Goal: Check status

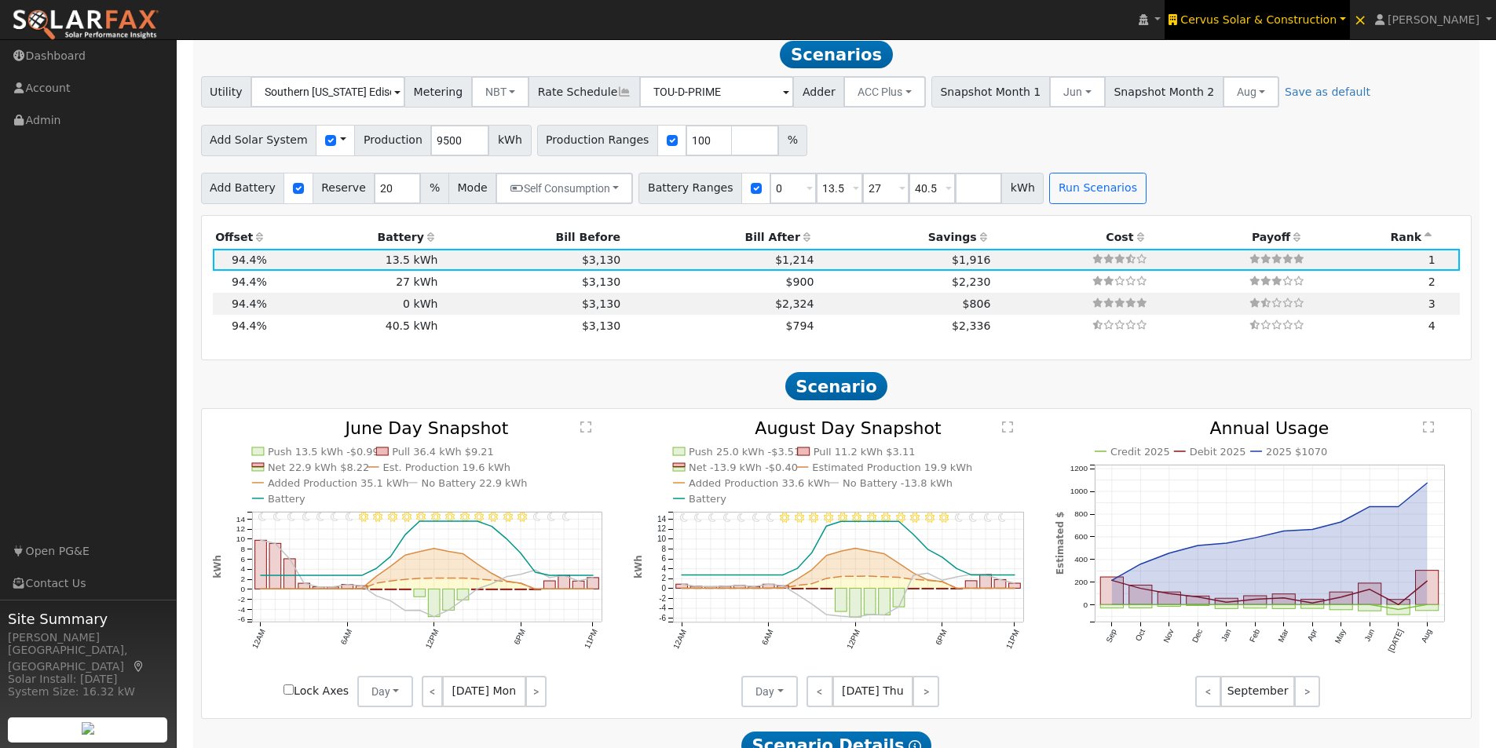
click at [1290, 17] on span "Cervus Solar & Construction" at bounding box center [1258, 19] width 156 height 13
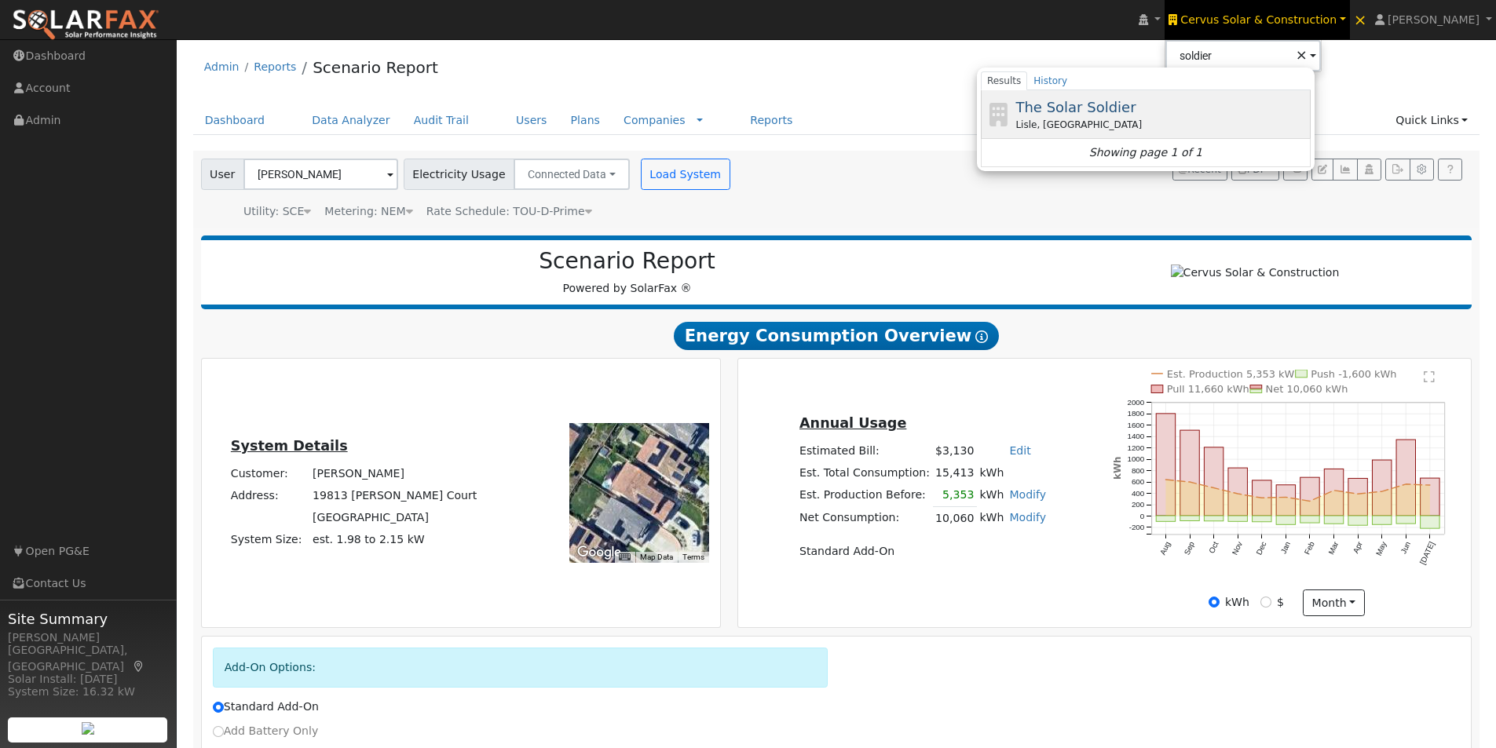
click at [1094, 108] on span "The Solar Soldier" at bounding box center [1076, 107] width 120 height 16
type input "The Solar Soldier"
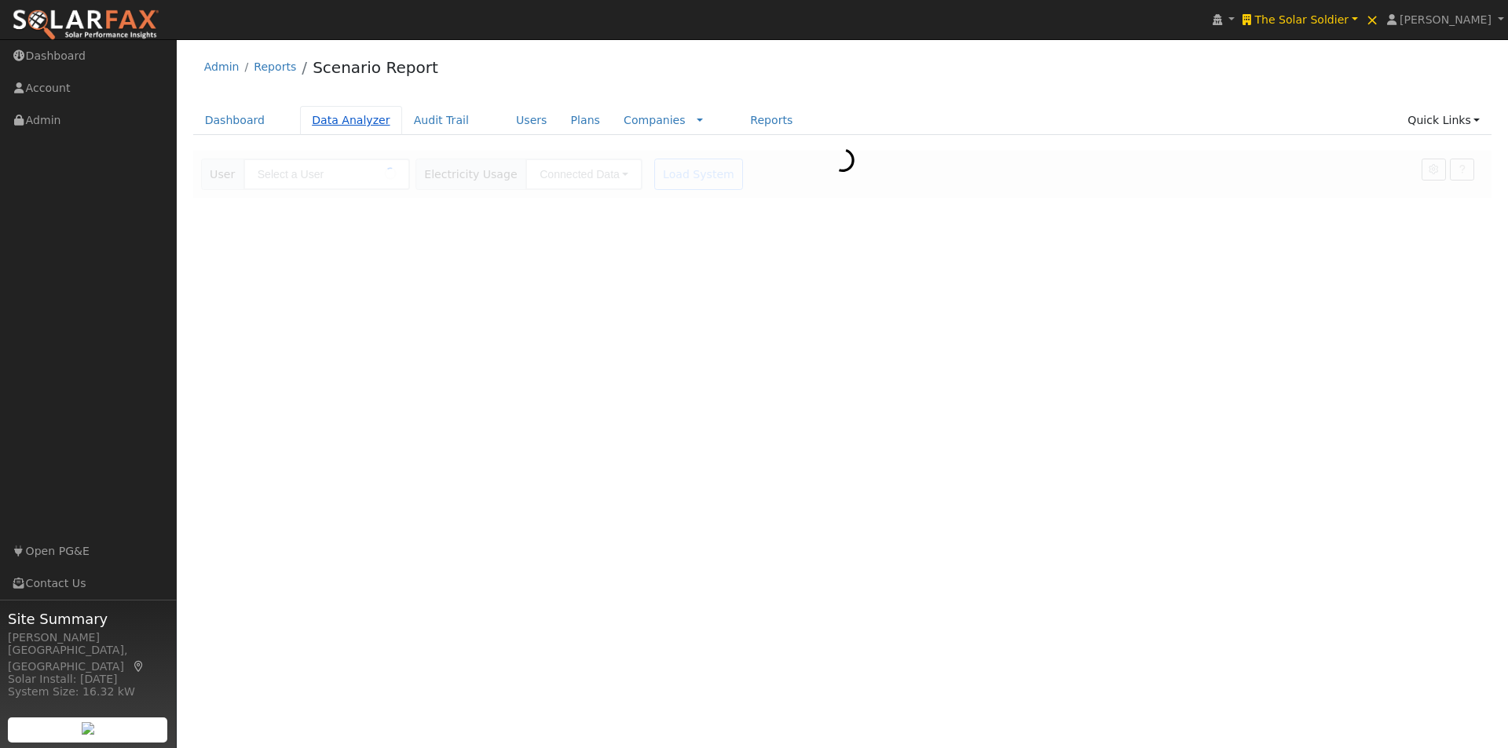
type input "[PERSON_NAME]"
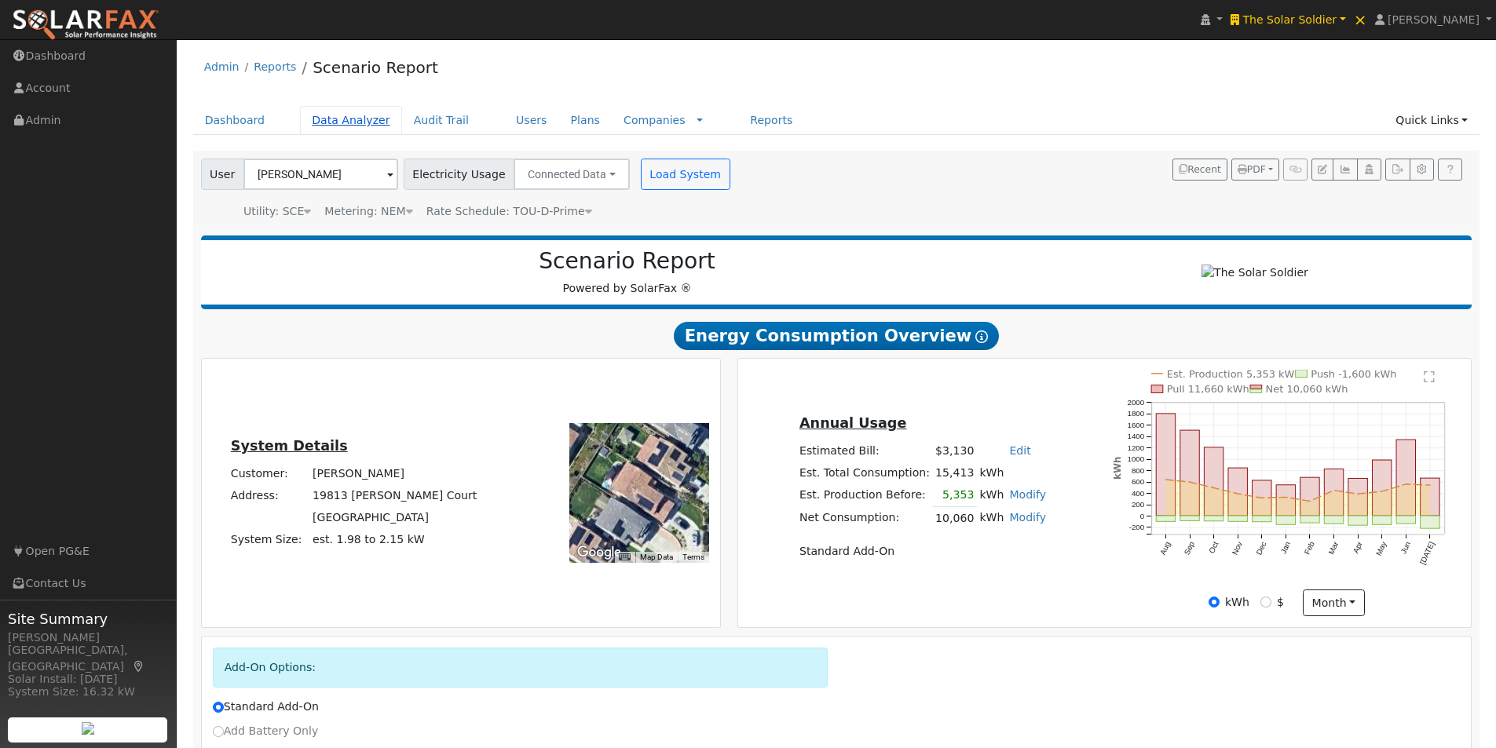
click at [350, 119] on link "Data Analyzer" at bounding box center [351, 120] width 102 height 29
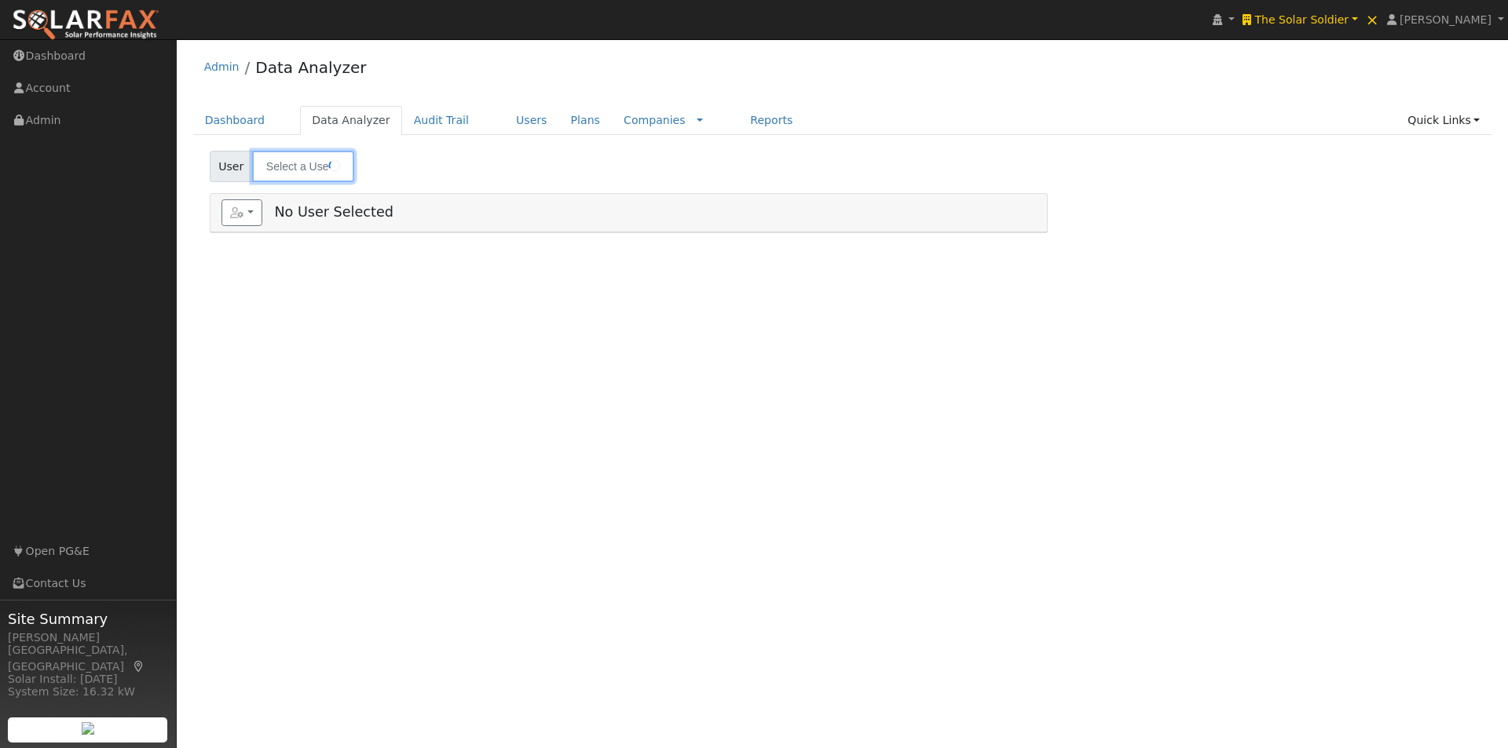
type input "[PERSON_NAME]"
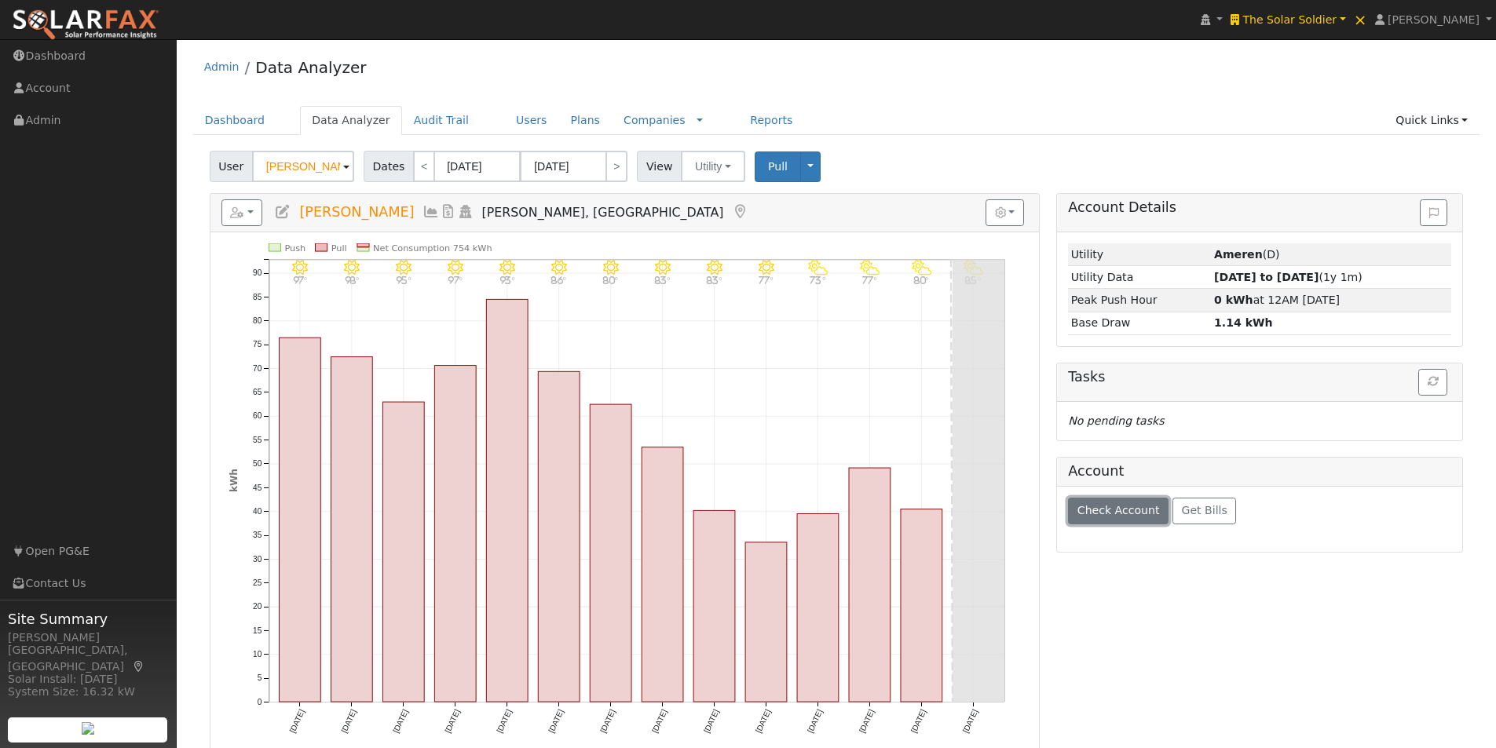
drag, startPoint x: 1100, startPoint y: 522, endPoint x: 1129, endPoint y: 474, distance: 55.4
click at [1103, 522] on button "Check Account" at bounding box center [1118, 511] width 101 height 27
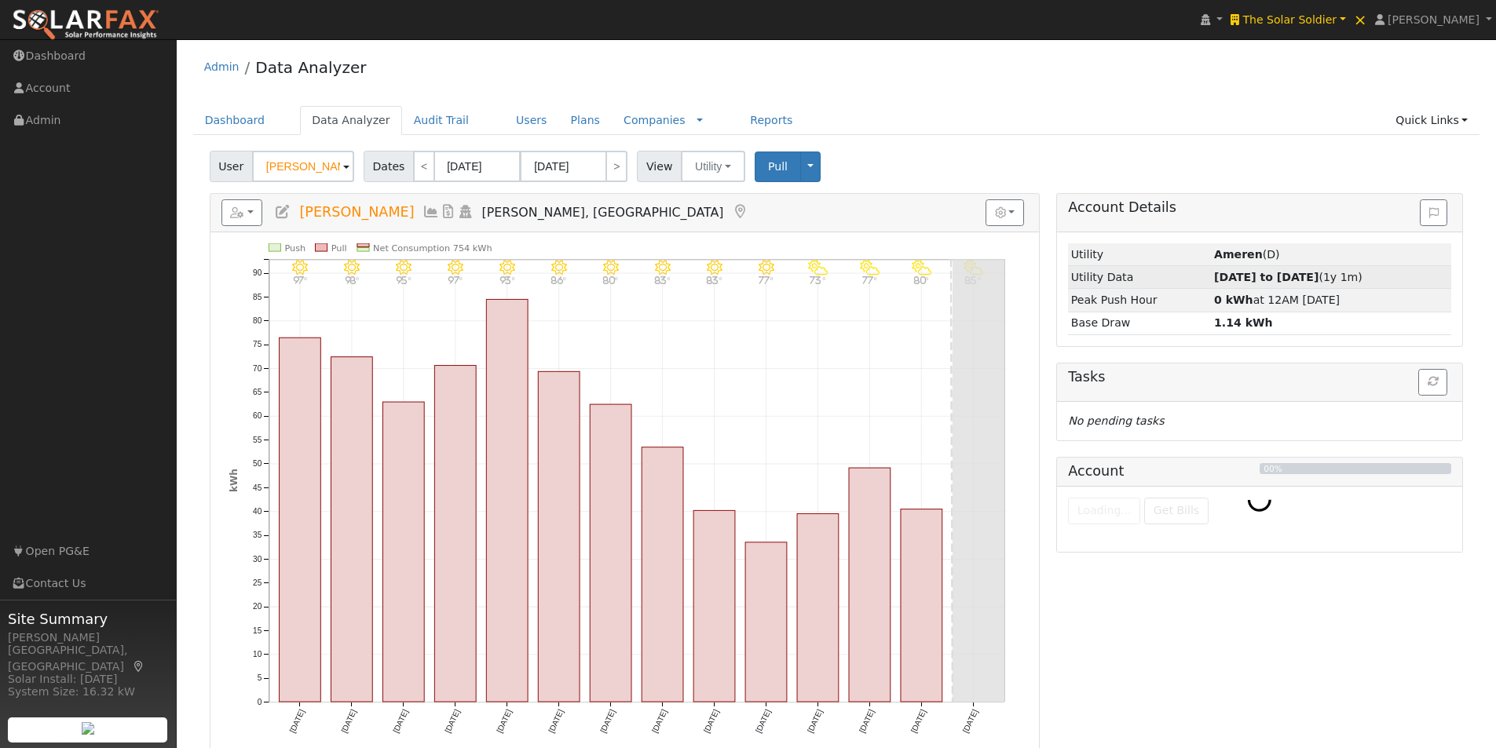
click at [1239, 277] on strong "08/12/24 to 08/27/25" at bounding box center [1266, 277] width 104 height 13
type input "08/12/2024"
type input "08/27/2025"
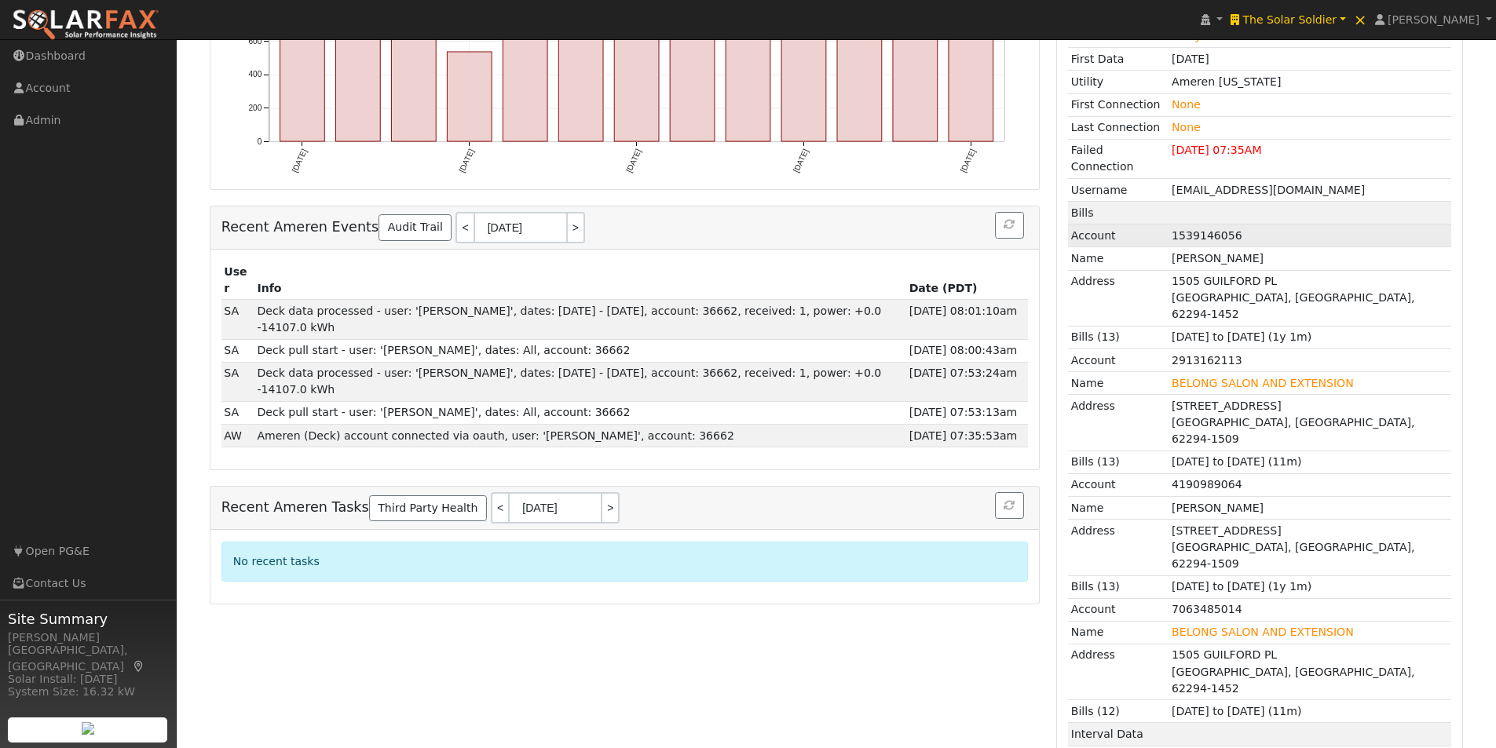
scroll to position [598, 0]
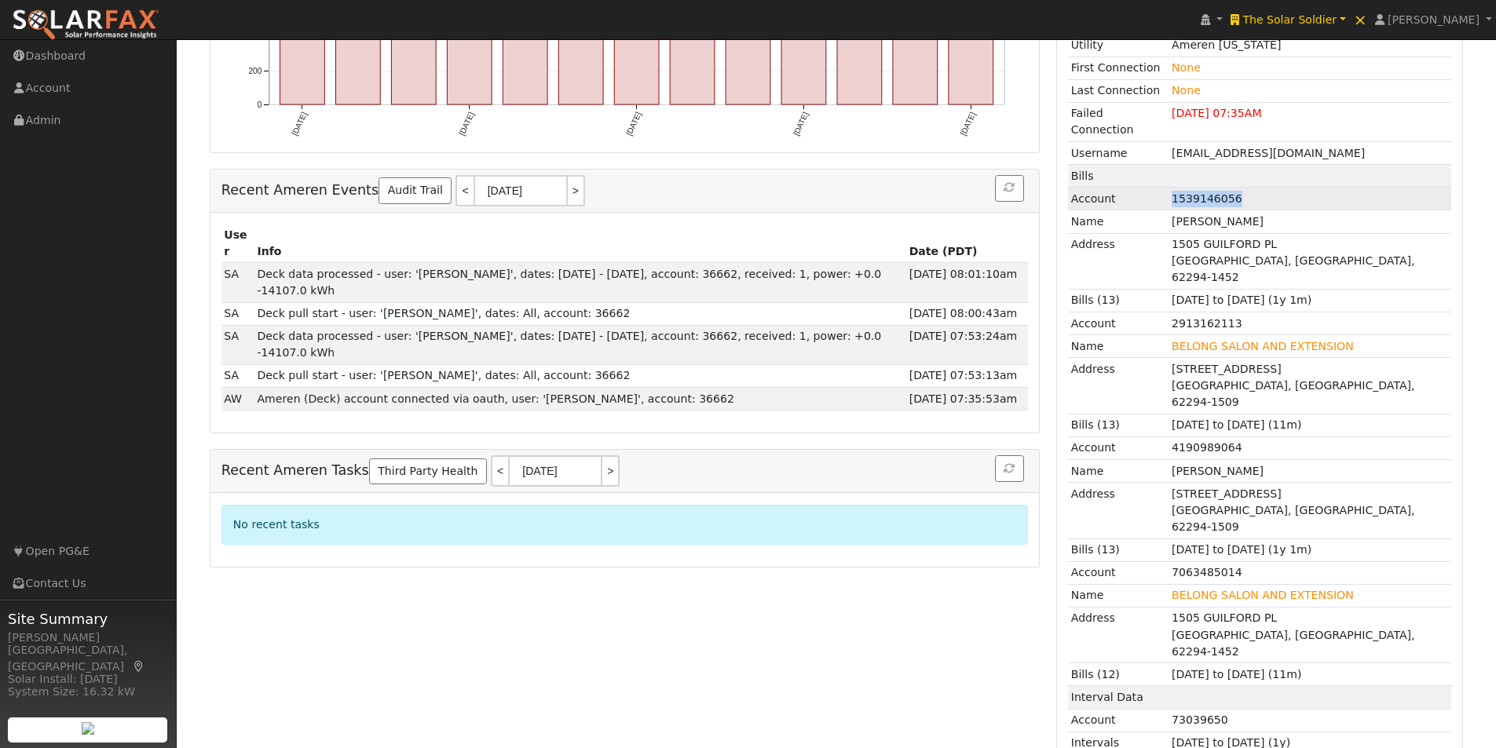
drag, startPoint x: 1233, startPoint y: 186, endPoint x: 1180, endPoint y: 183, distance: 52.7
click at [1174, 188] on td "1539146056" at bounding box center [1310, 199] width 283 height 23
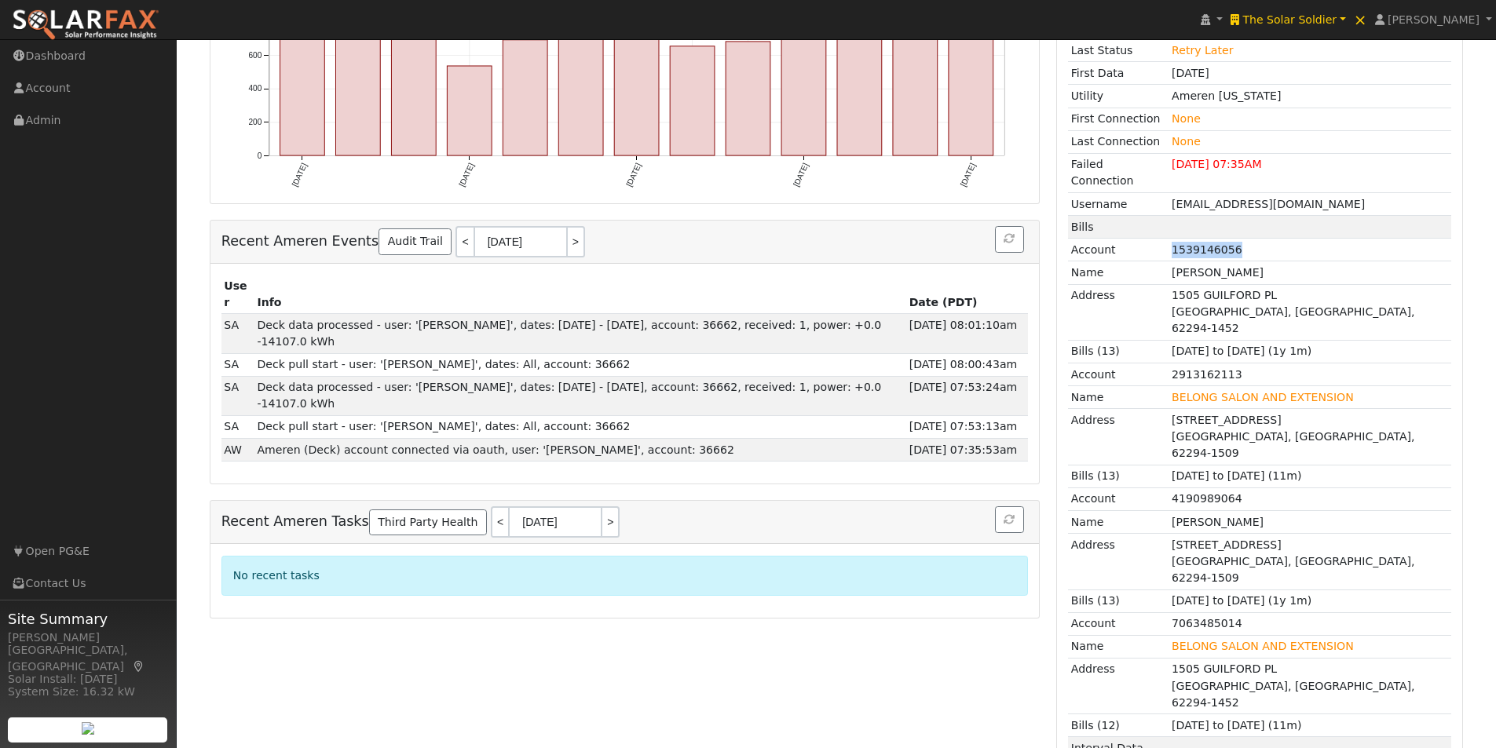
scroll to position [519, 0]
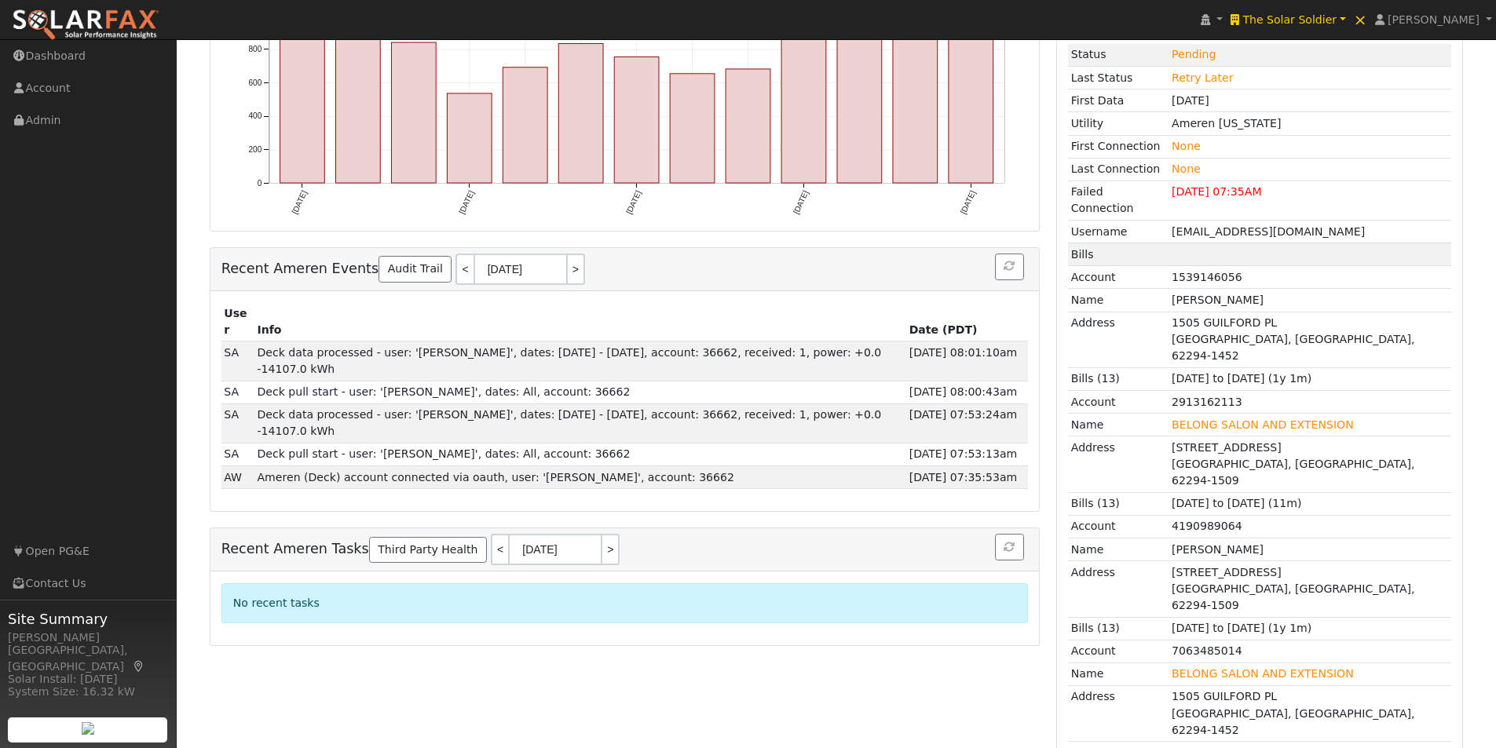
click at [1479, 267] on div "User Anna Woodside Account Belong Salon... Belong Salon and Extension 103 East …" at bounding box center [836, 499] width 1287 height 1746
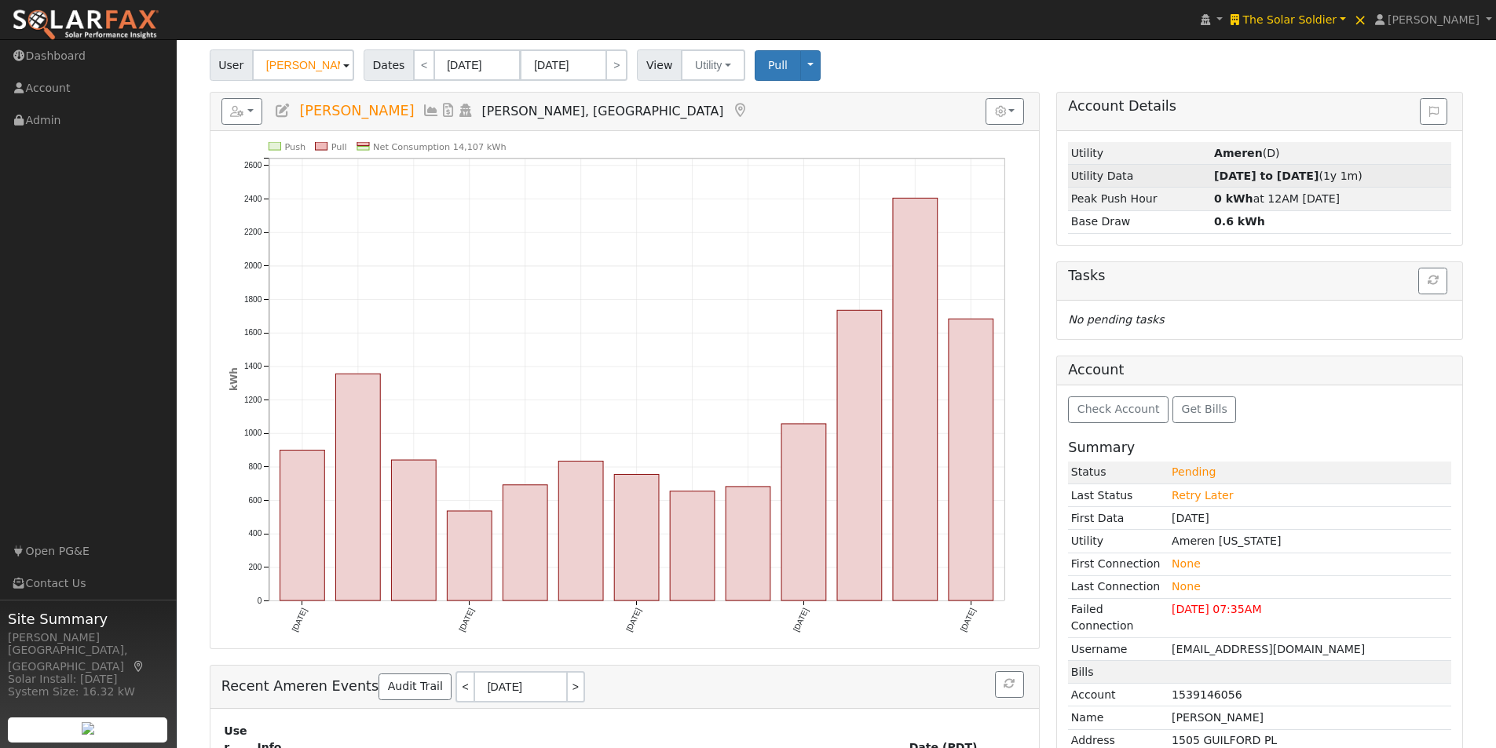
scroll to position [0, 0]
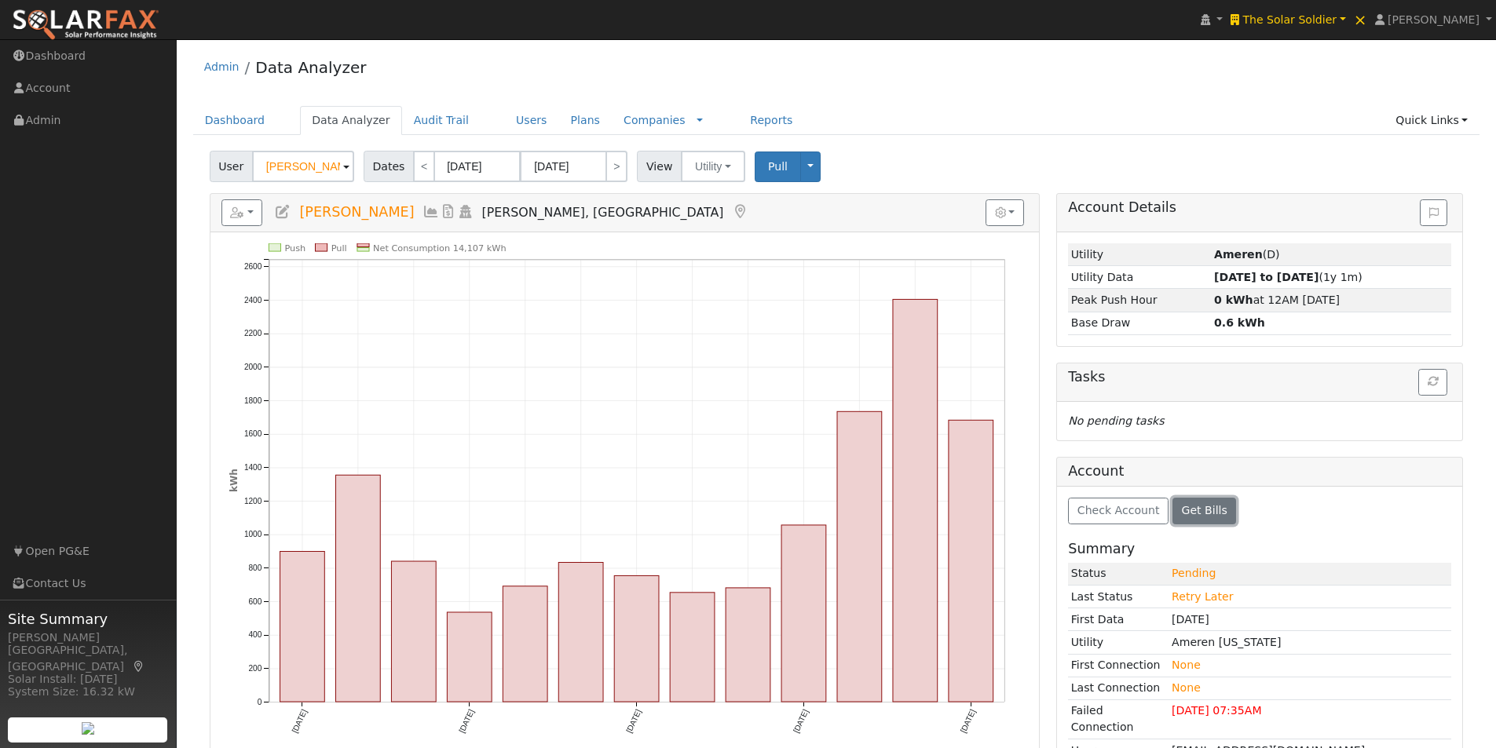
click at [1196, 513] on span "Get Bills" at bounding box center [1205, 510] width 46 height 13
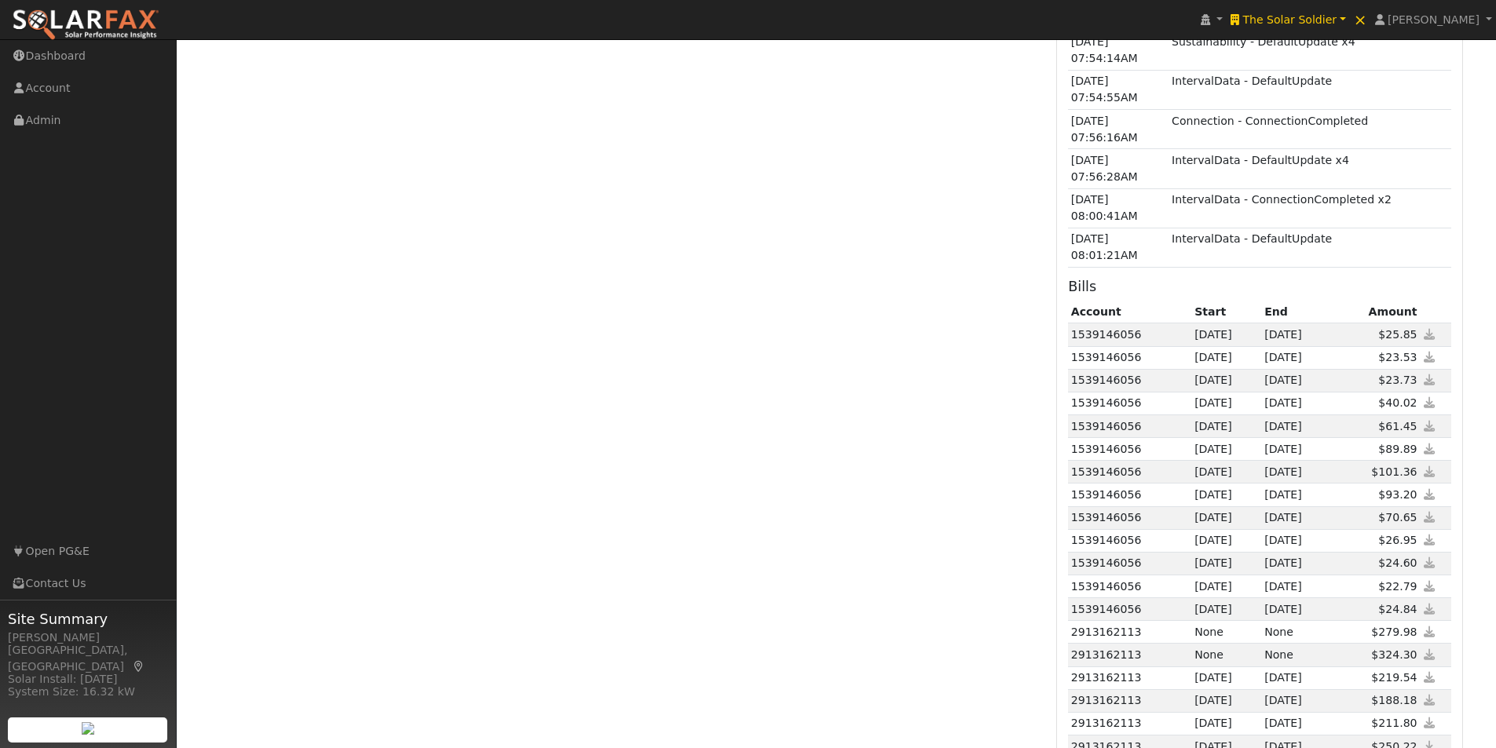
scroll to position [1506, 0]
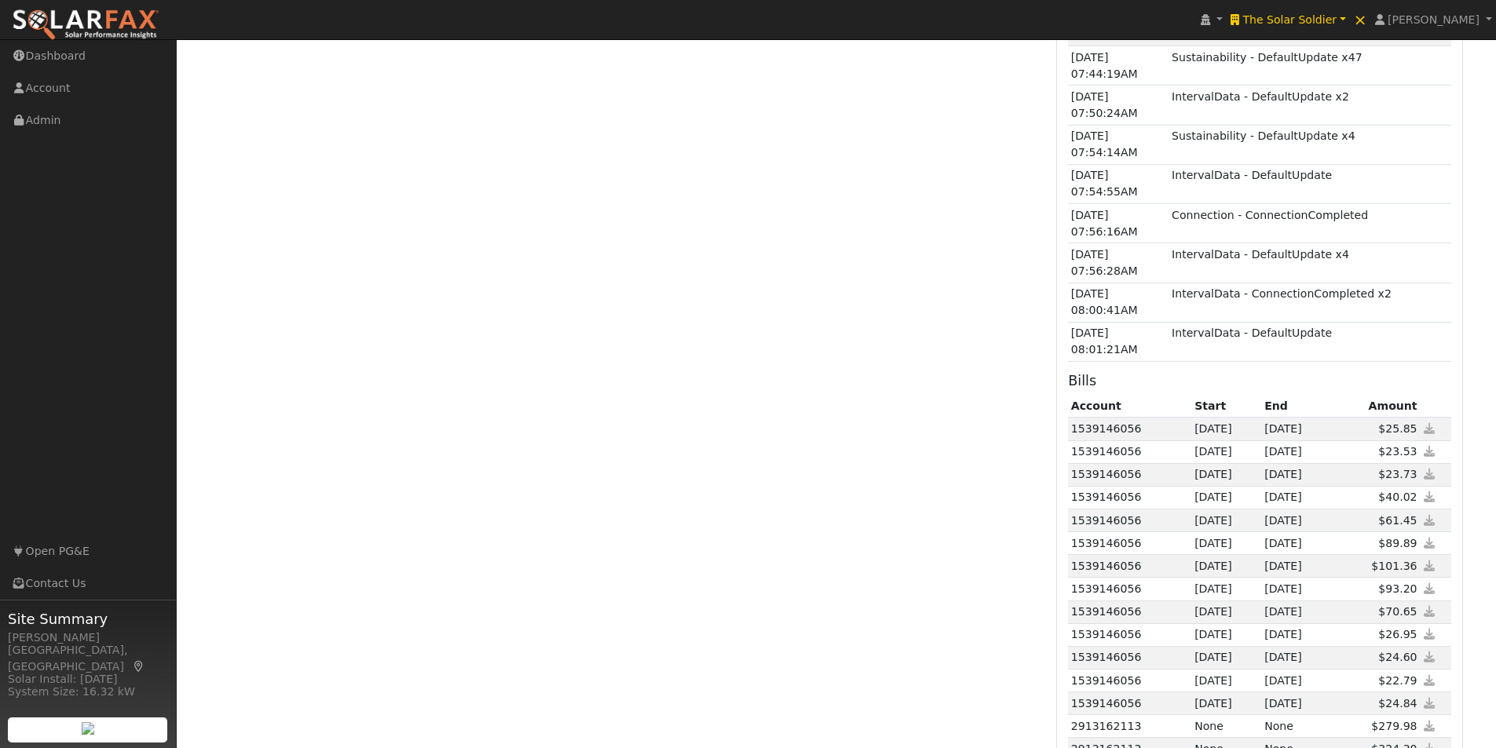
click at [1427, 423] on icon at bounding box center [1430, 428] width 14 height 11
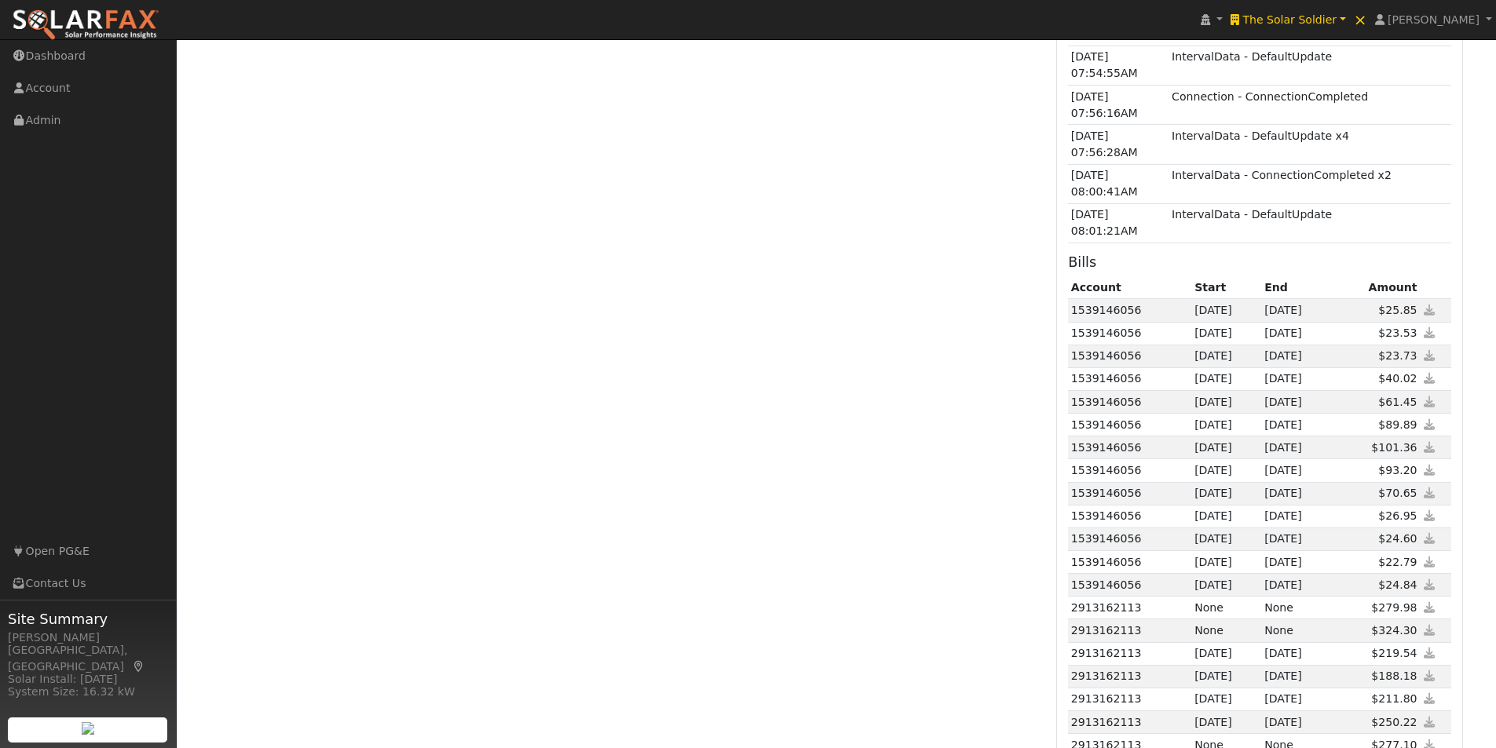
scroll to position [1663, 0]
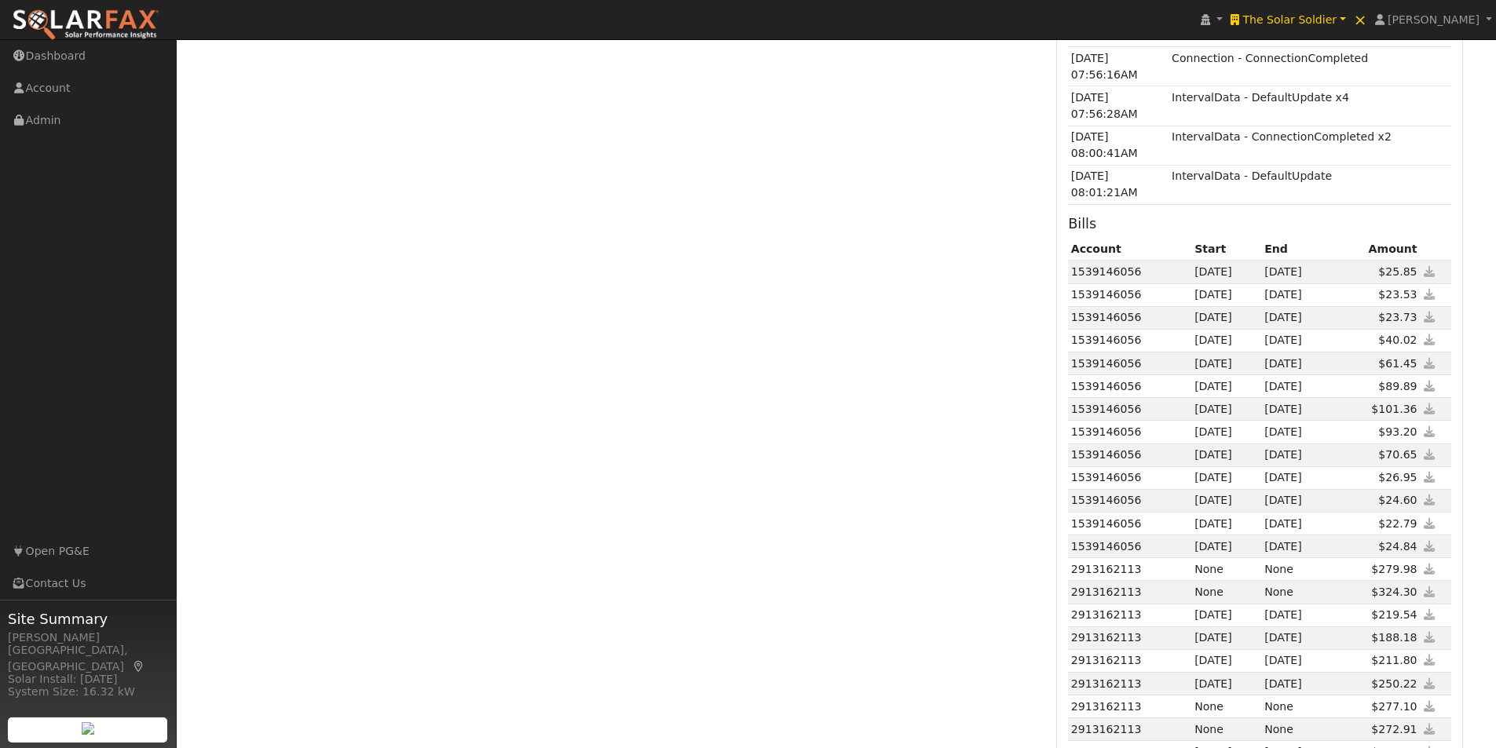
click at [1427, 609] on icon at bounding box center [1430, 614] width 14 height 11
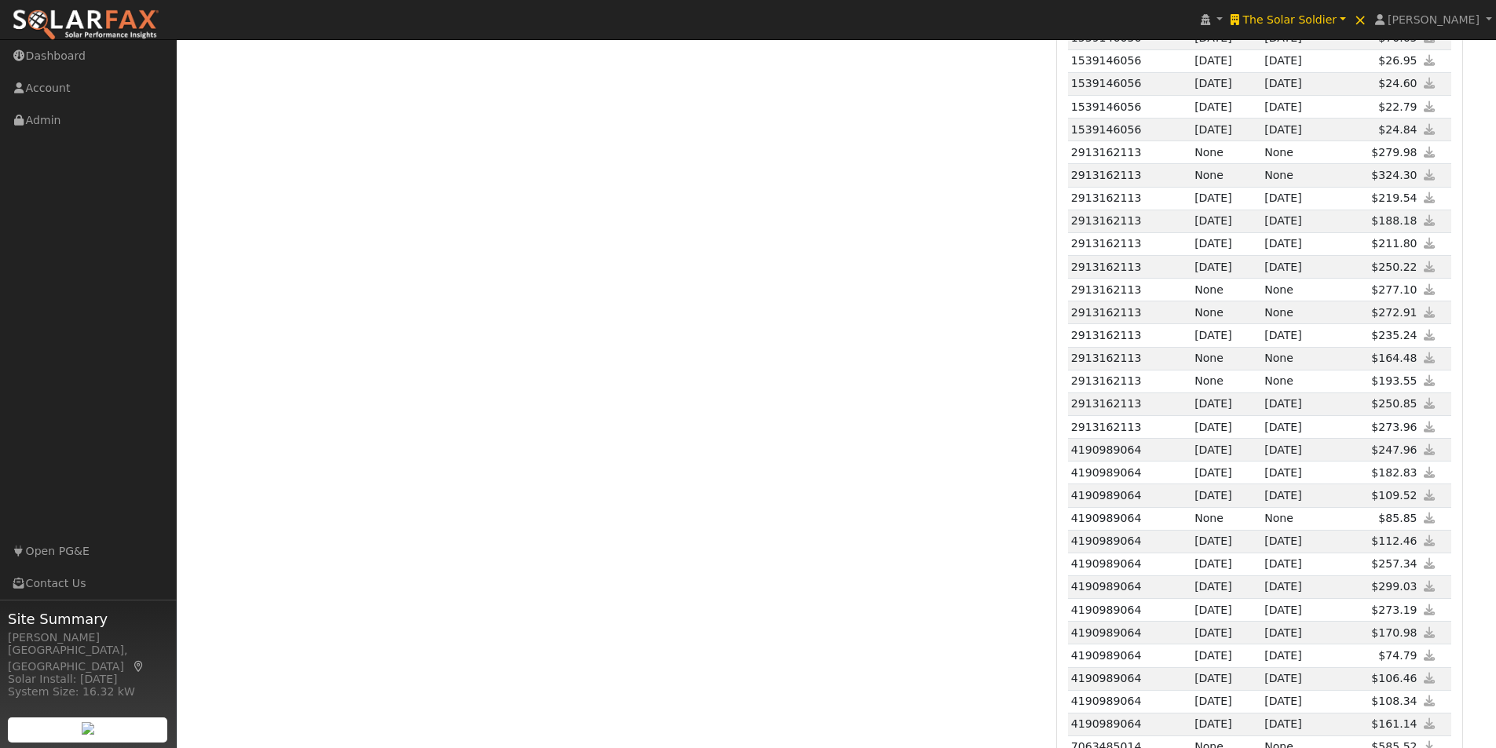
scroll to position [2135, 0]
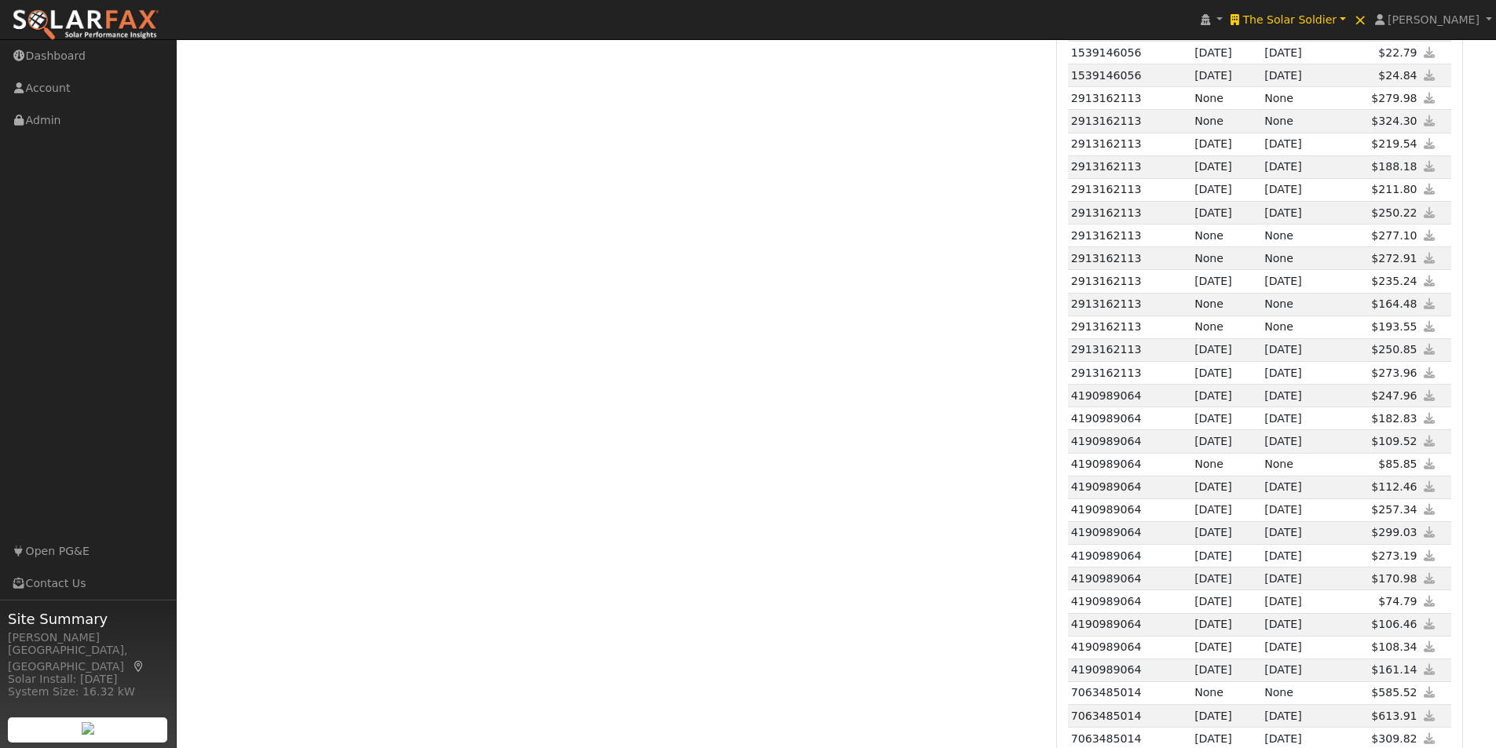
click at [1429, 413] on icon at bounding box center [1430, 418] width 14 height 11
